Goal: Task Accomplishment & Management: Manage account settings

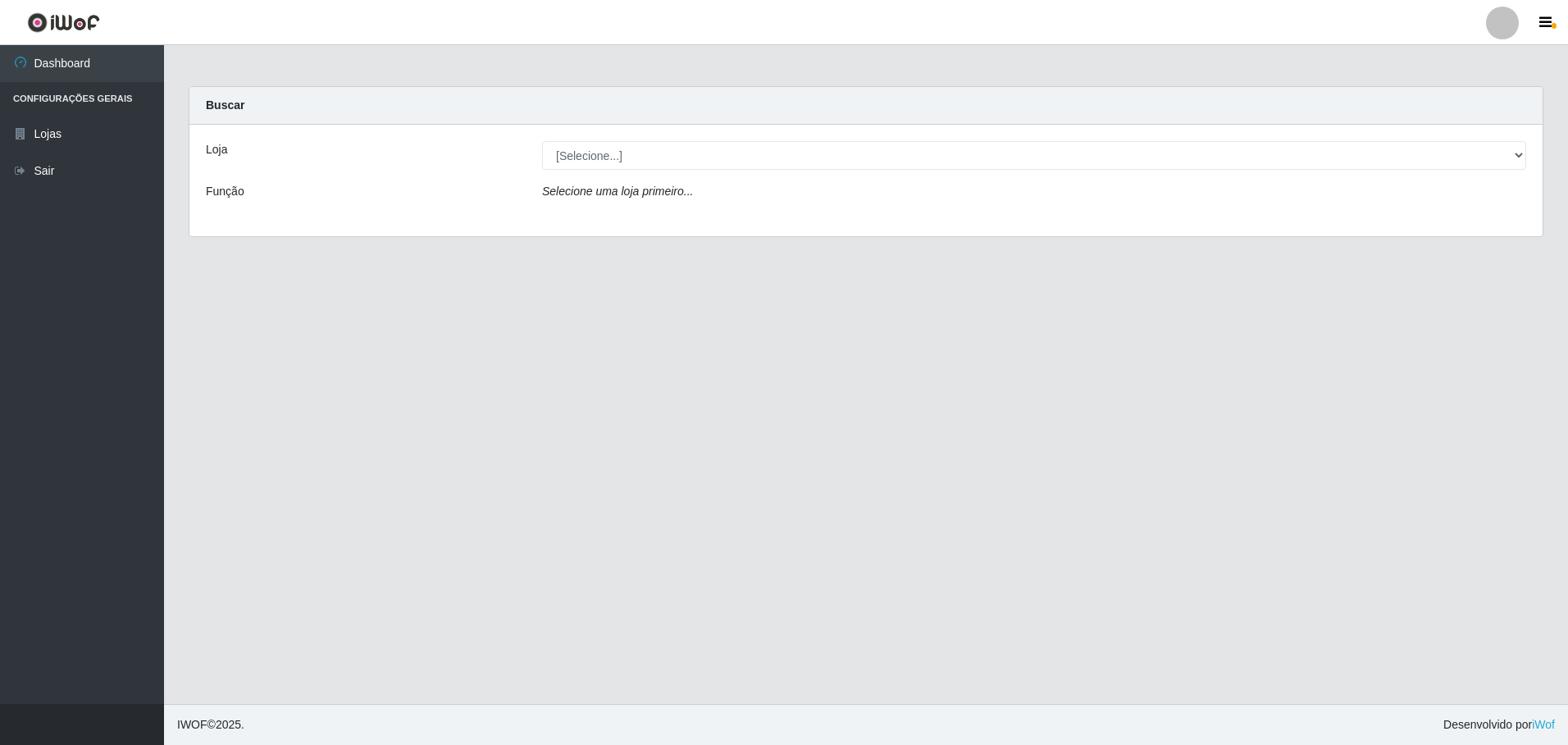
click at [1494, 15] on div at bounding box center [1502, 22] width 33 height 33
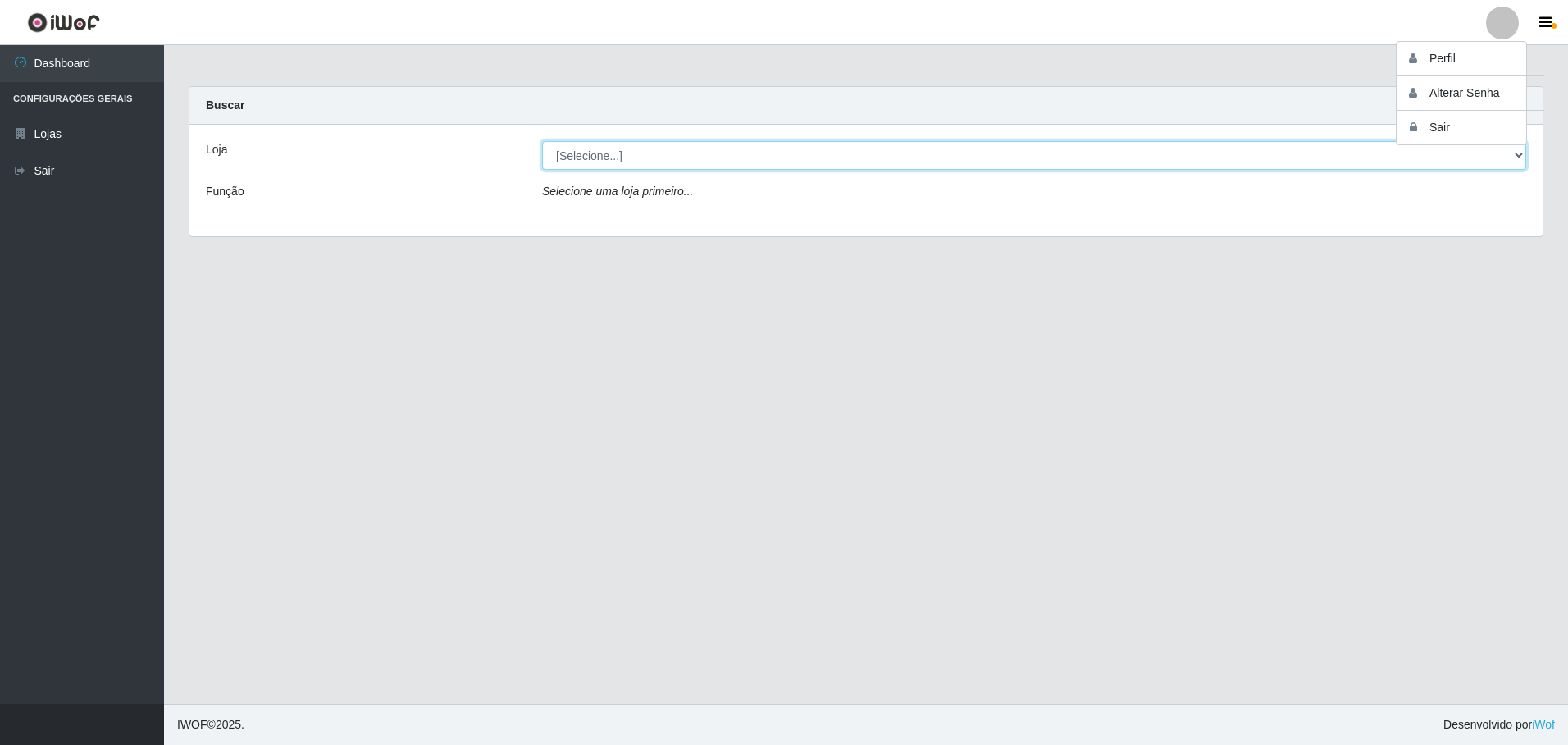
click at [1437, 162] on select "[Selecione...] Extrabom - Loja 05 [GEOGRAPHIC_DATA]" at bounding box center [1034, 155] width 984 height 29
select select "494"
click at [542, 141] on select "[Selecione...] Extrabom - Loja 05 [GEOGRAPHIC_DATA]" at bounding box center [1034, 155] width 984 height 29
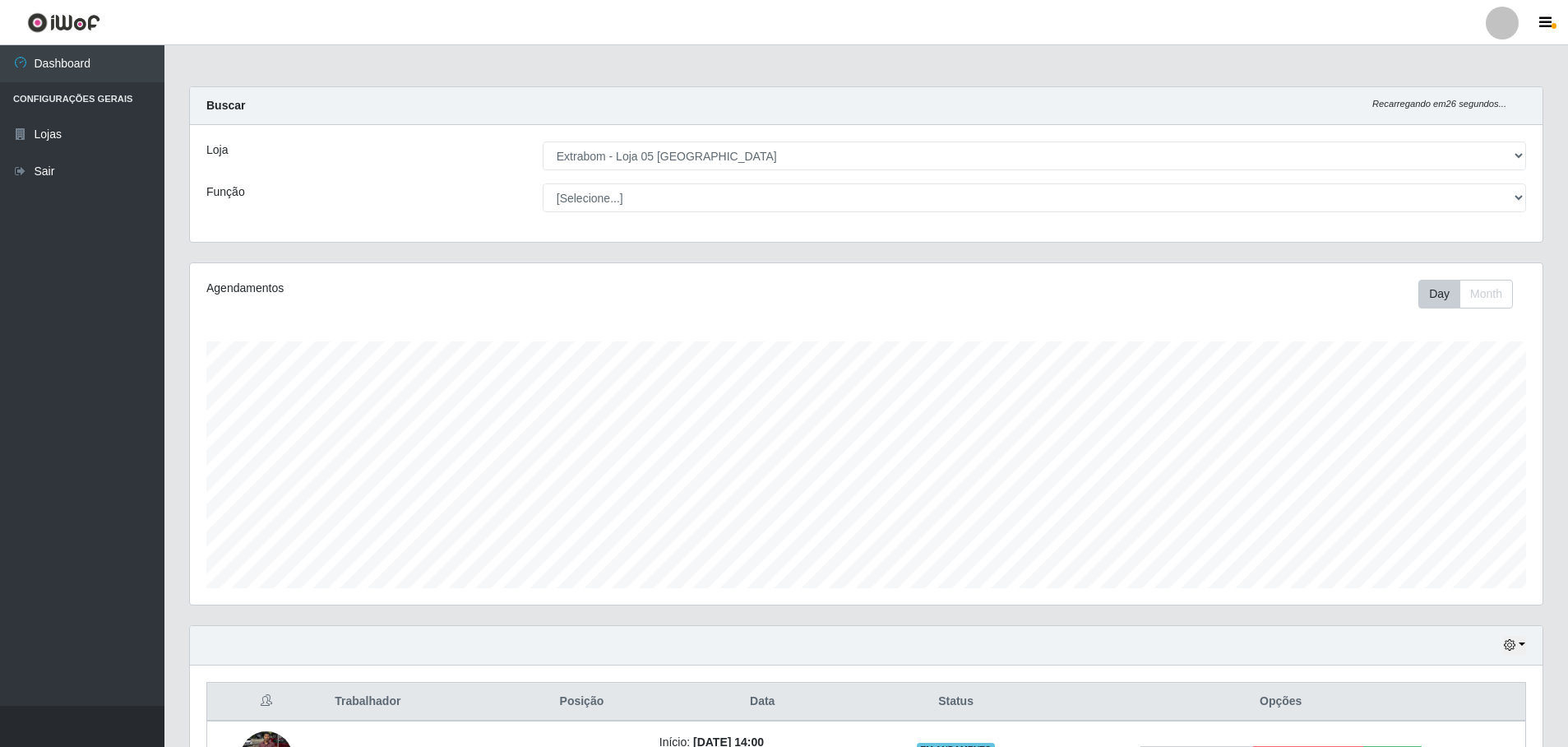
click at [1502, 21] on div at bounding box center [1502, 22] width 33 height 33
click at [1465, 141] on button "Sair" at bounding box center [1470, 128] width 148 height 34
